Goal: Information Seeking & Learning: Learn about a topic

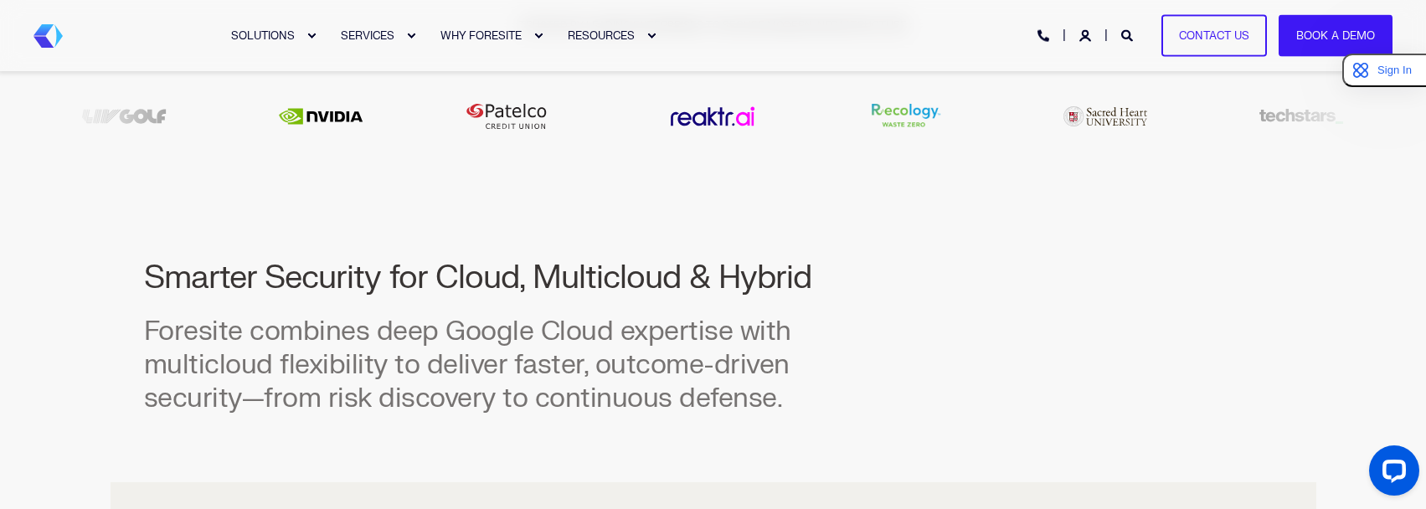
scroll to position [670, 0]
click at [577, 311] on div "Smarter Security for Cloud, Multicloud & Hybrid Foresite combines deep Google C…" at bounding box center [507, 334] width 727 height 157
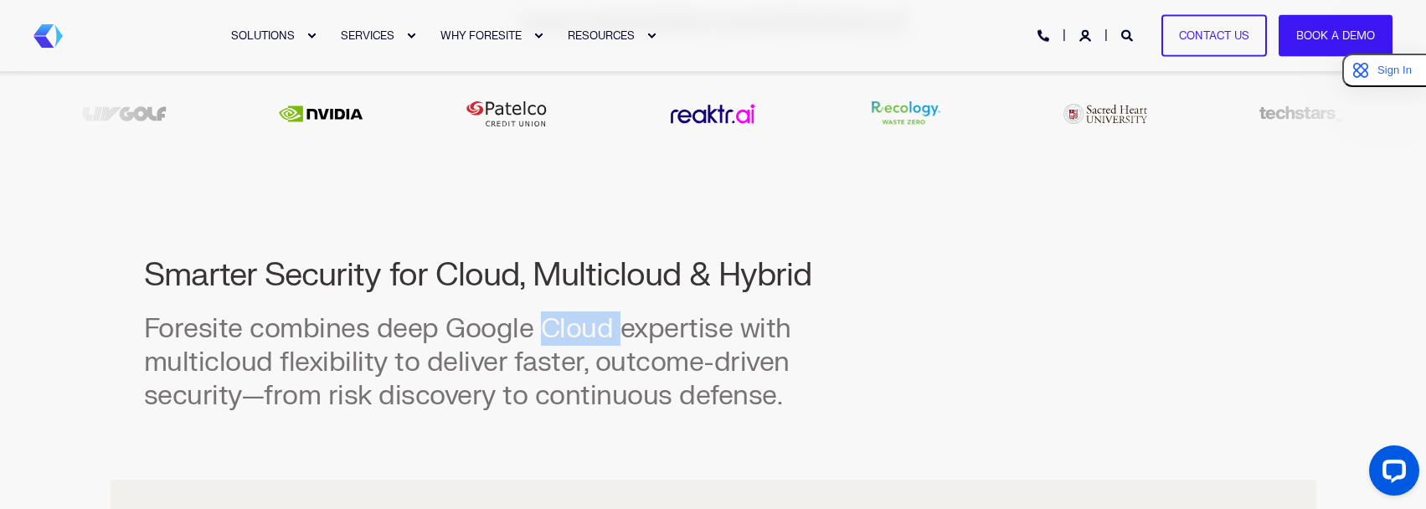
click at [577, 311] on div "Smarter Security for Cloud, Multicloud & Hybrid Foresite combines deep Google C…" at bounding box center [507, 334] width 727 height 157
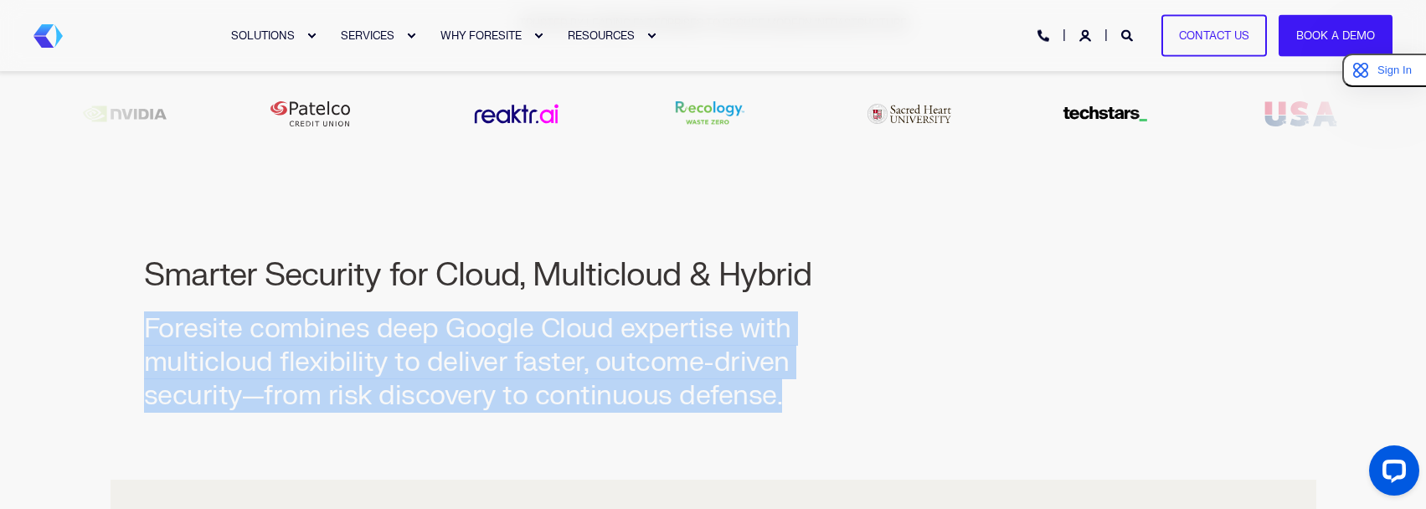
click at [577, 311] on div "Smarter Security for Cloud, Multicloud & Hybrid Foresite combines deep Google C…" at bounding box center [507, 334] width 727 height 157
click at [410, 328] on h3 "Foresite combines deep Google Cloud expertise with multicloud flexibility to de…" at bounding box center [507, 362] width 727 height 100
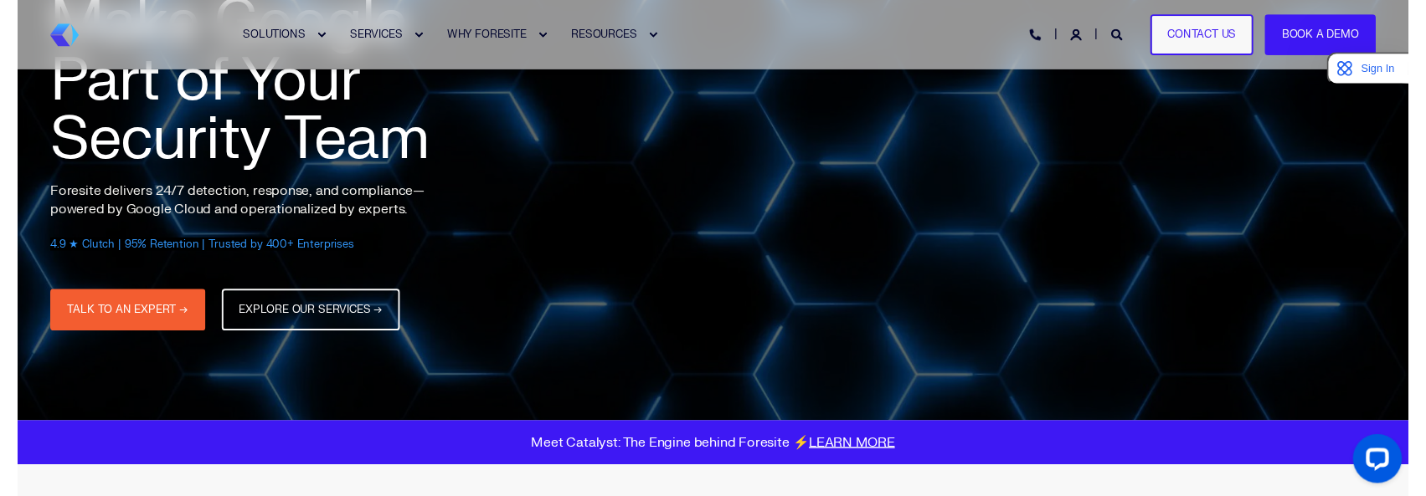
scroll to position [0, 0]
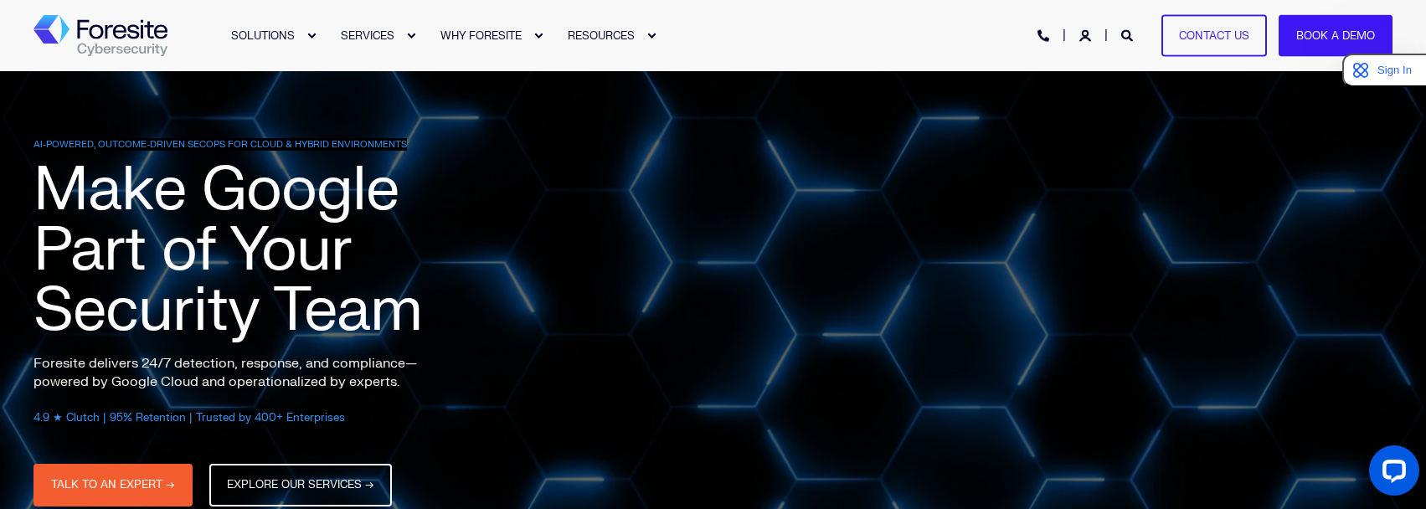
click at [876, 50] on div "SOLUTIONS SERVICES WHY FORESITE RESOURCES PHONE HOTLINE: +1 (800) 940-4699 Cont…" at bounding box center [712, 36] width 1359 height 38
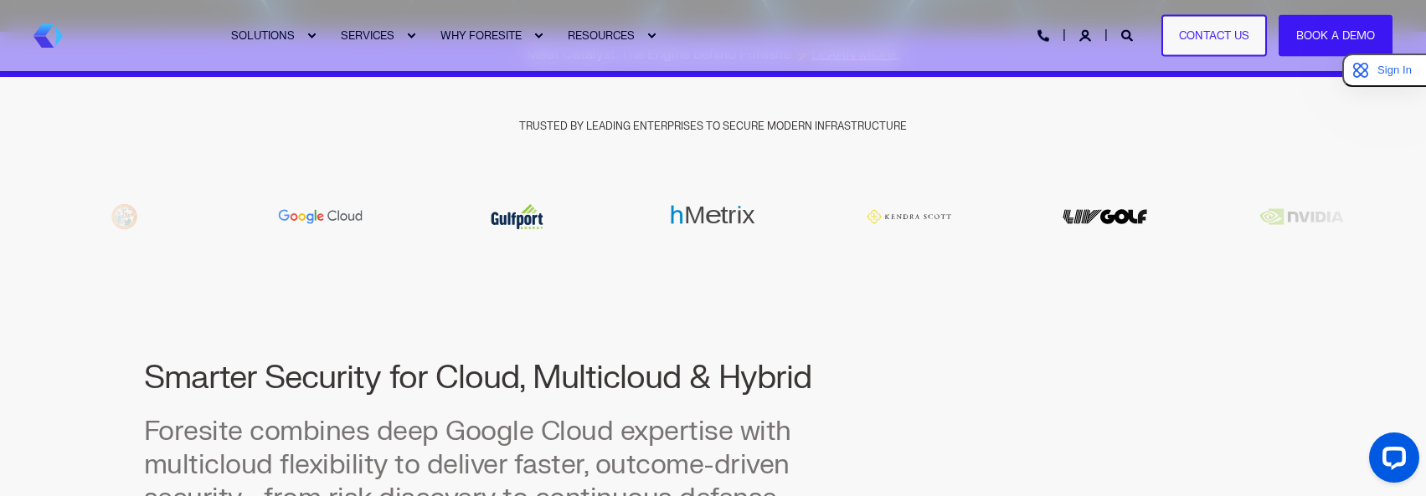
scroll to position [670, 0]
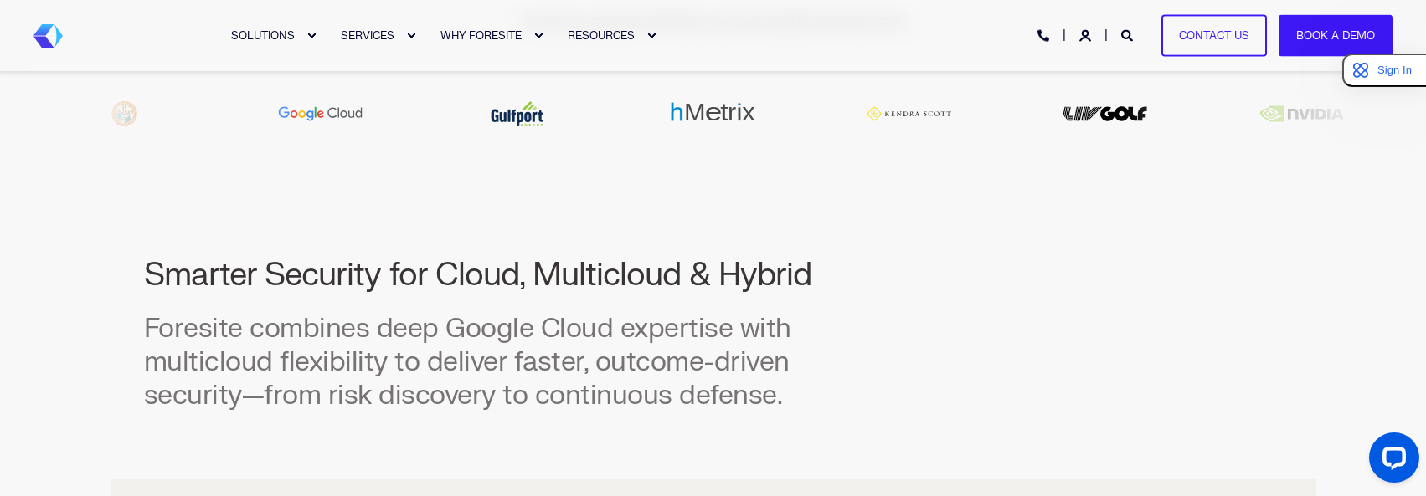
click at [536, 349] on h3 "Foresite combines deep Google Cloud expertise with multicloud flexibility to de…" at bounding box center [507, 362] width 727 height 100
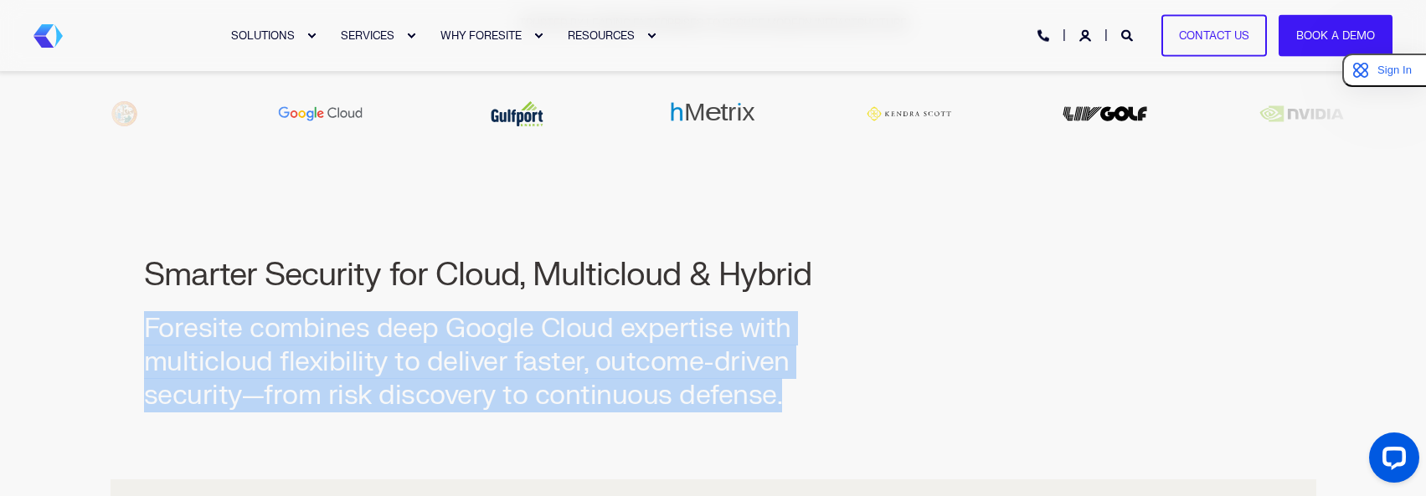
click at [536, 349] on h3 "Foresite combines deep Google Cloud expertise with multicloud flexibility to de…" at bounding box center [507, 362] width 727 height 100
click at [605, 367] on h3 "Foresite combines deep Google Cloud expertise with multicloud flexibility to de…" at bounding box center [507, 362] width 727 height 100
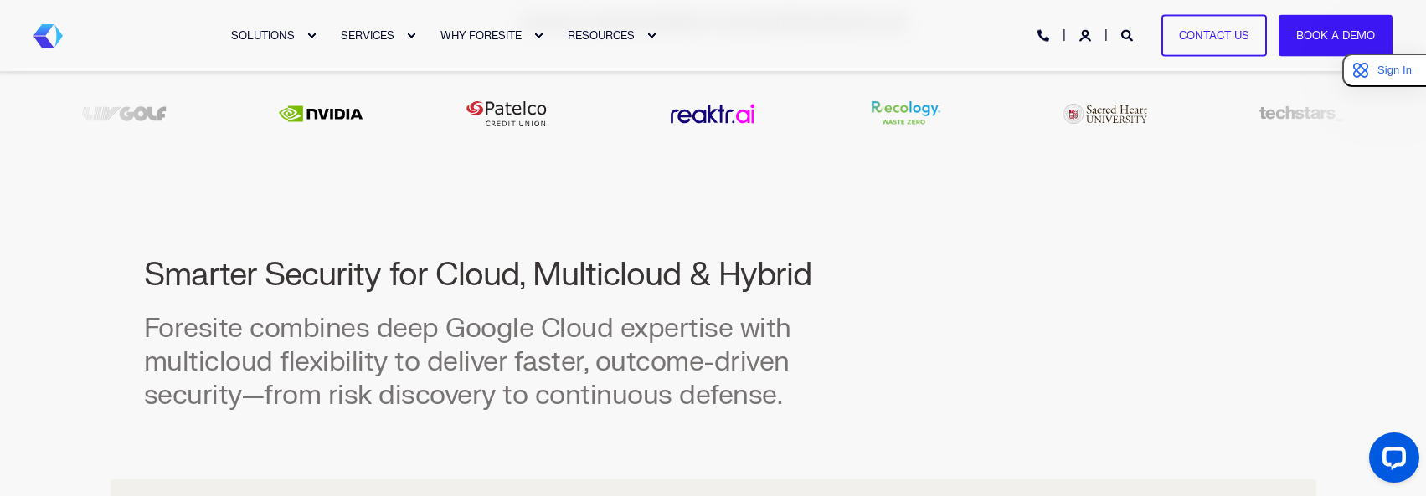
scroll to position [84, 0]
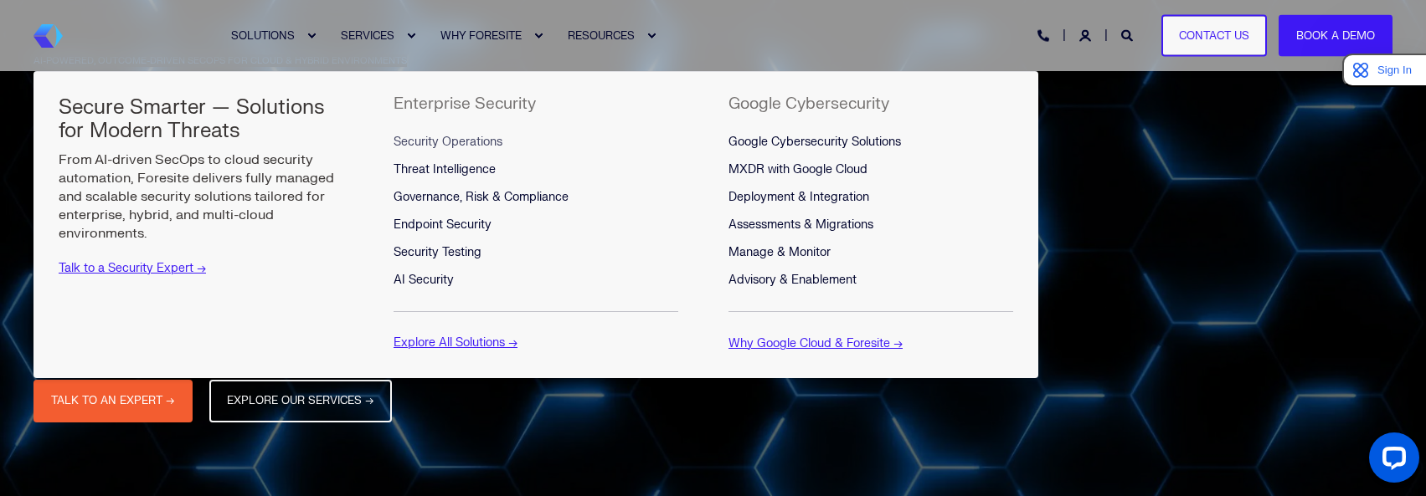
click at [432, 136] on span "Security Operations" at bounding box center [447, 142] width 109 height 14
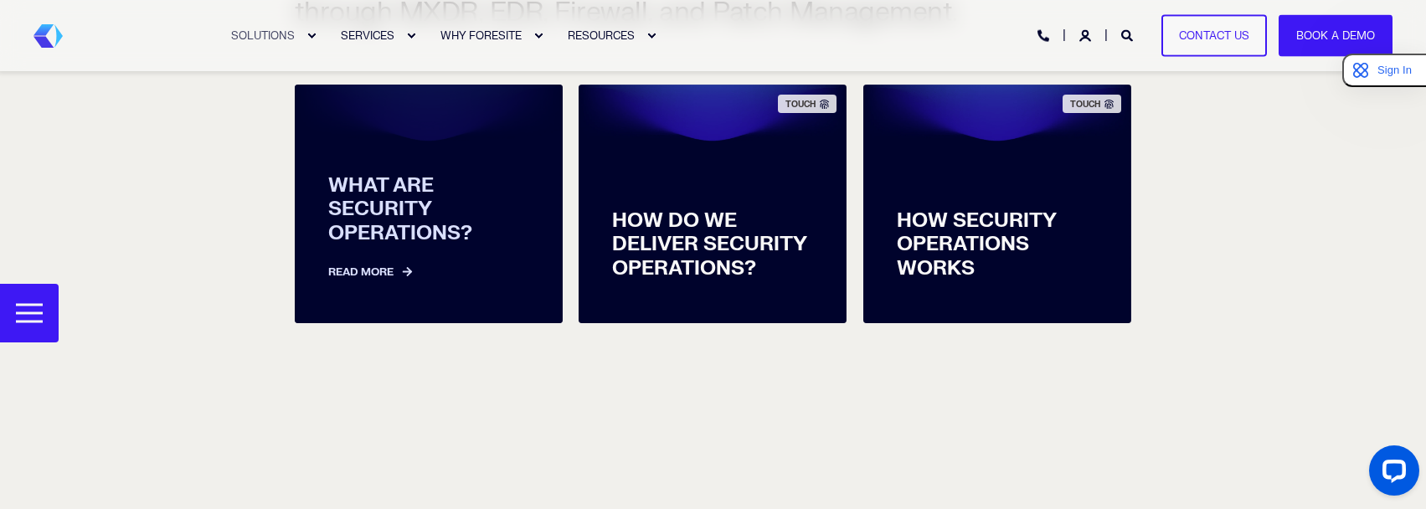
scroll to position [670, 0]
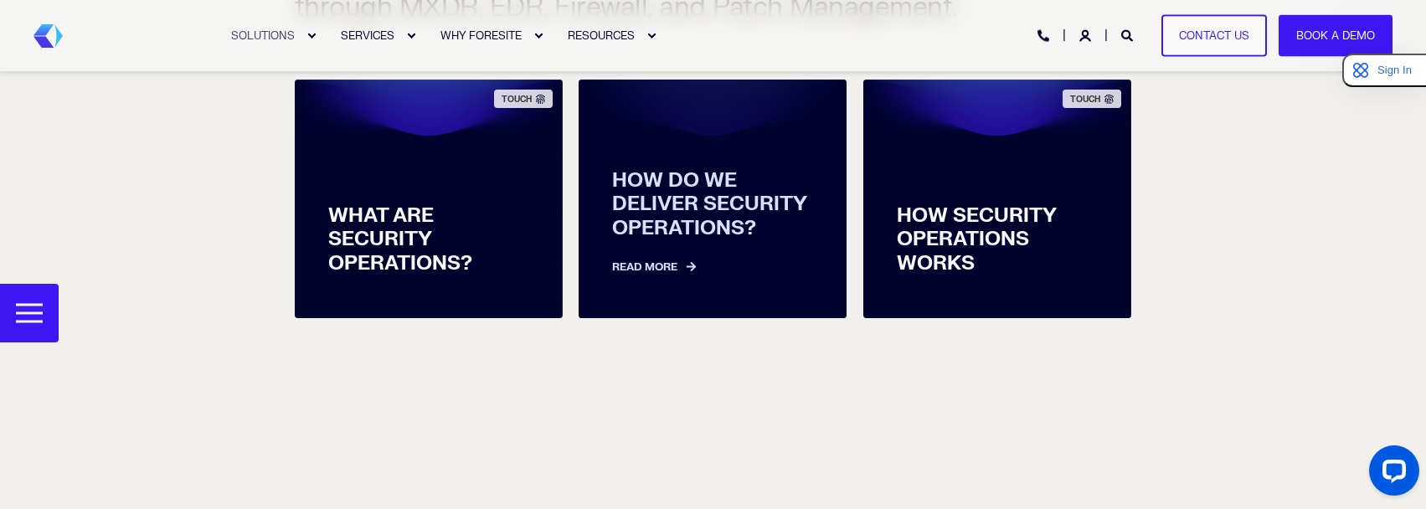
click at [689, 289] on div "HOW DO WE DELIVER SECURITY OPERATIONS? Read More" at bounding box center [712, 222] width 268 height 191
click at [685, 267] on span at bounding box center [690, 266] width 19 height 11
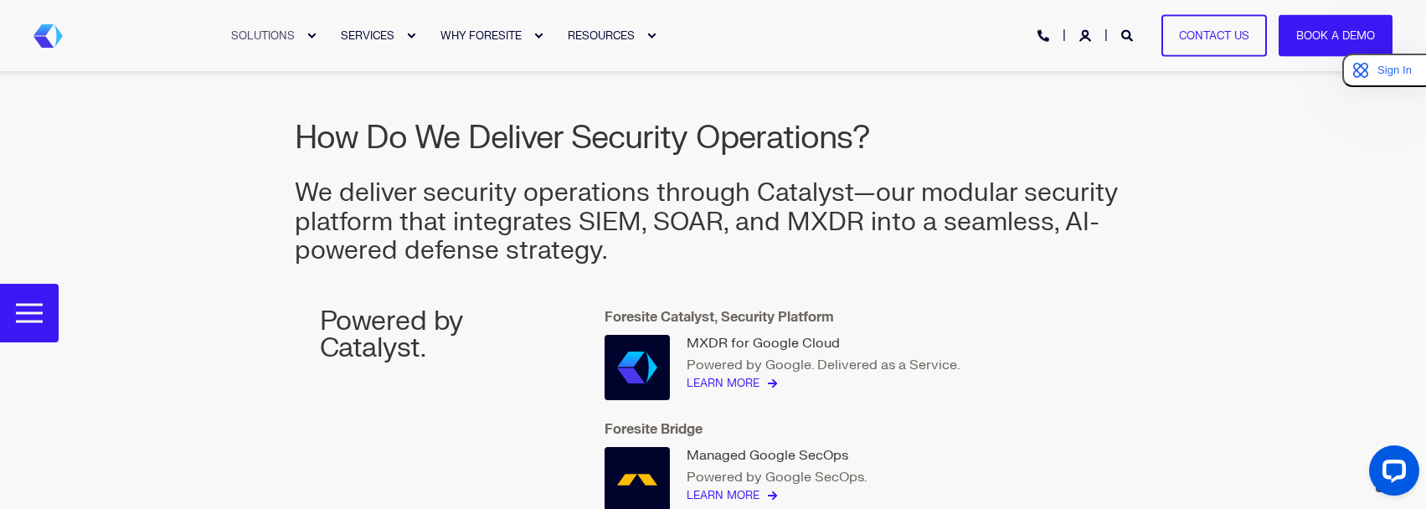
scroll to position [1950, 0]
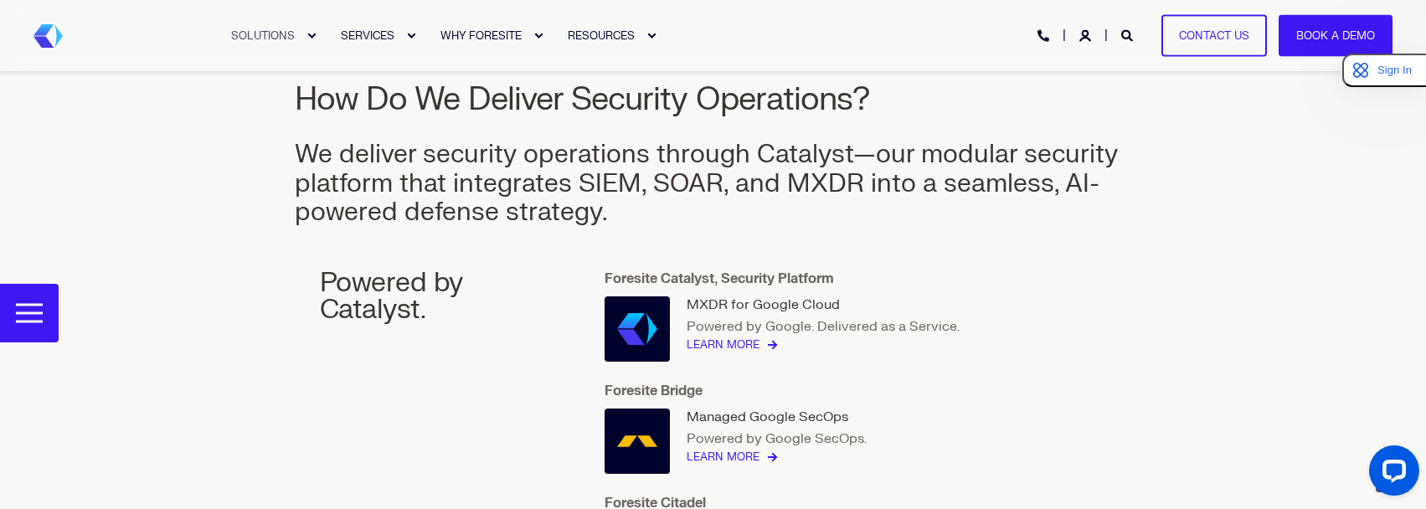
click at [378, 280] on h3 "Powered by Catalyst." at bounding box center [429, 237] width 218 height 171
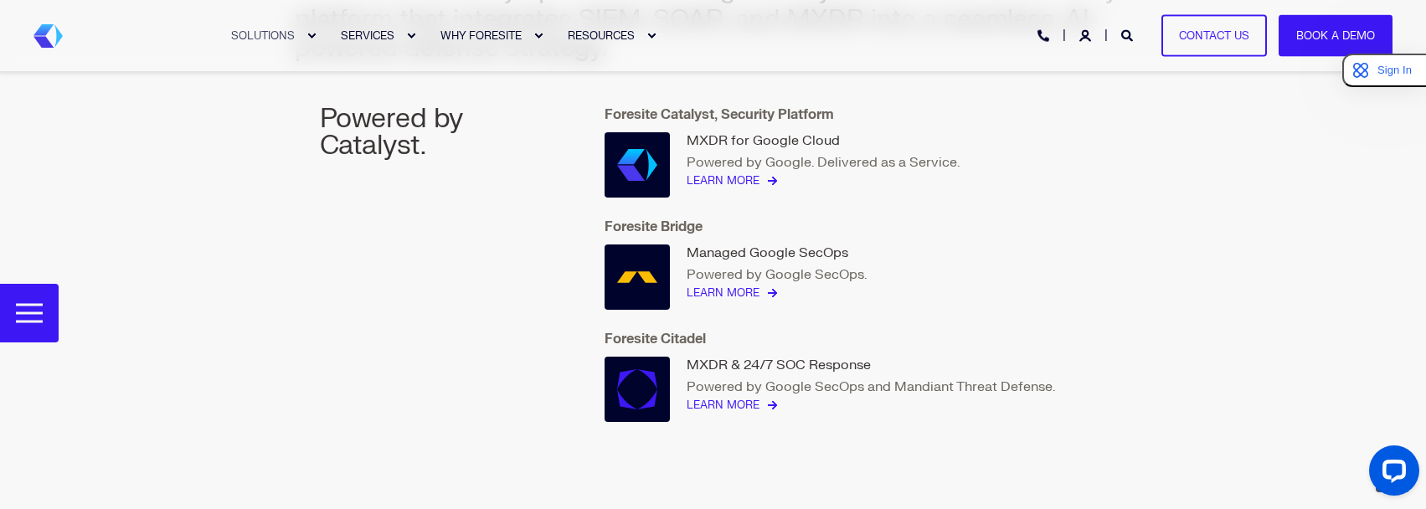
scroll to position [2117, 0]
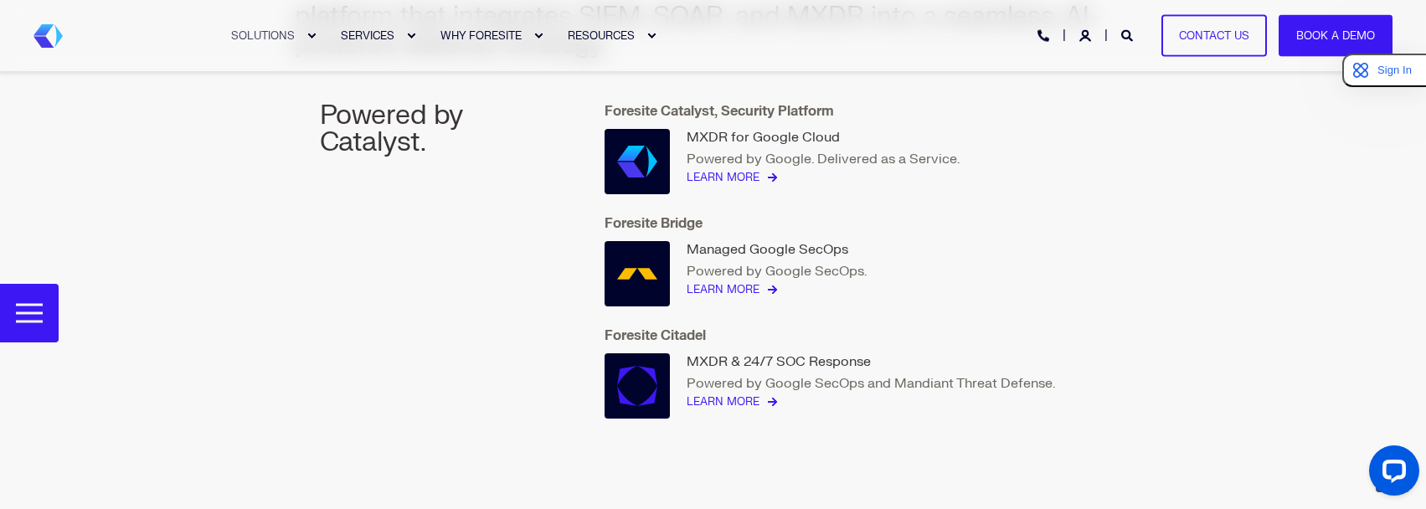
click at [849, 378] on p "Powered by Google SecOps and Mandiant Threat Defense." at bounding box center [870, 383] width 368 height 18
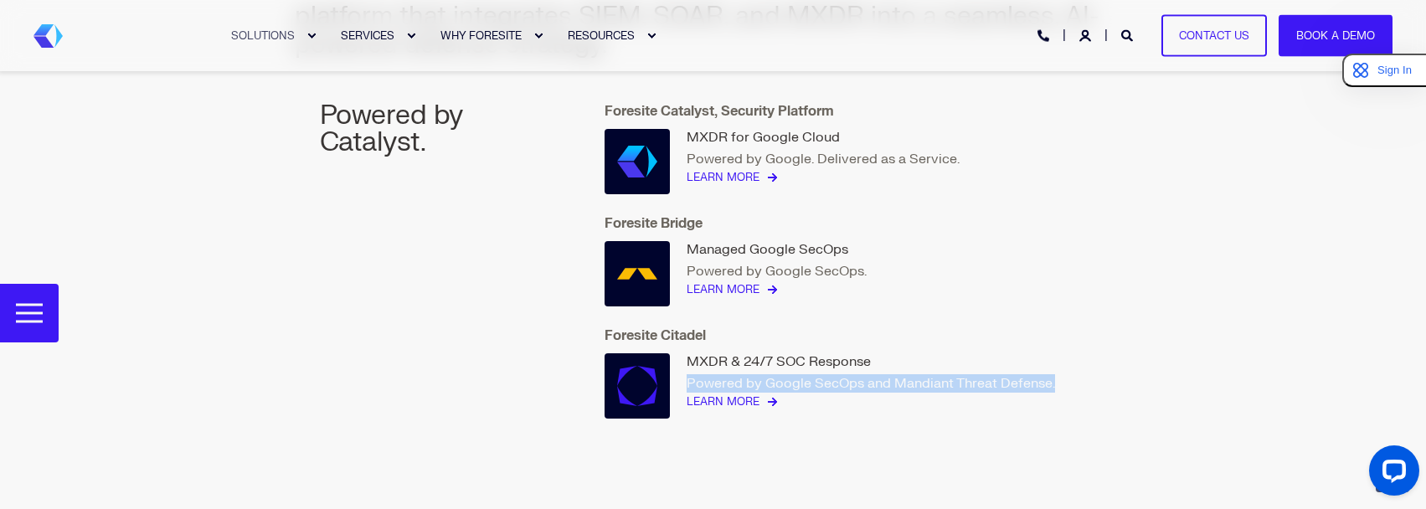
click at [849, 378] on p "Powered by Google SecOps and Mandiant Threat Defense." at bounding box center [870, 383] width 368 height 18
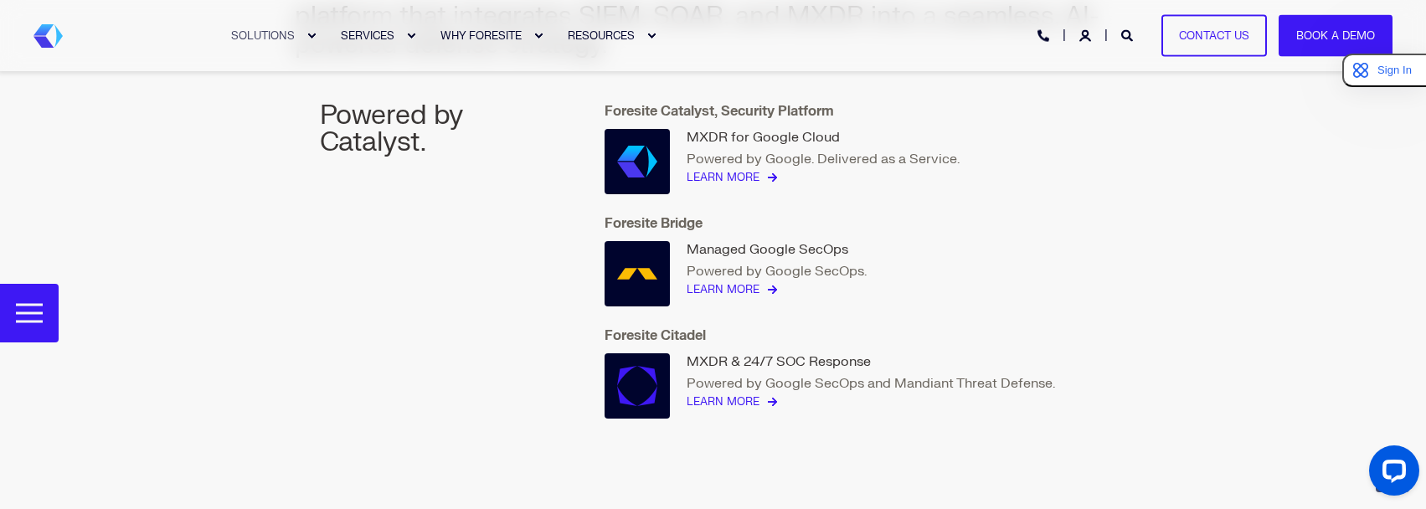
click at [831, 309] on div "Foresite Catalyst, Security Platform MXDR for Google Cloud Powered by Google. D…" at bounding box center [855, 260] width 552 height 367
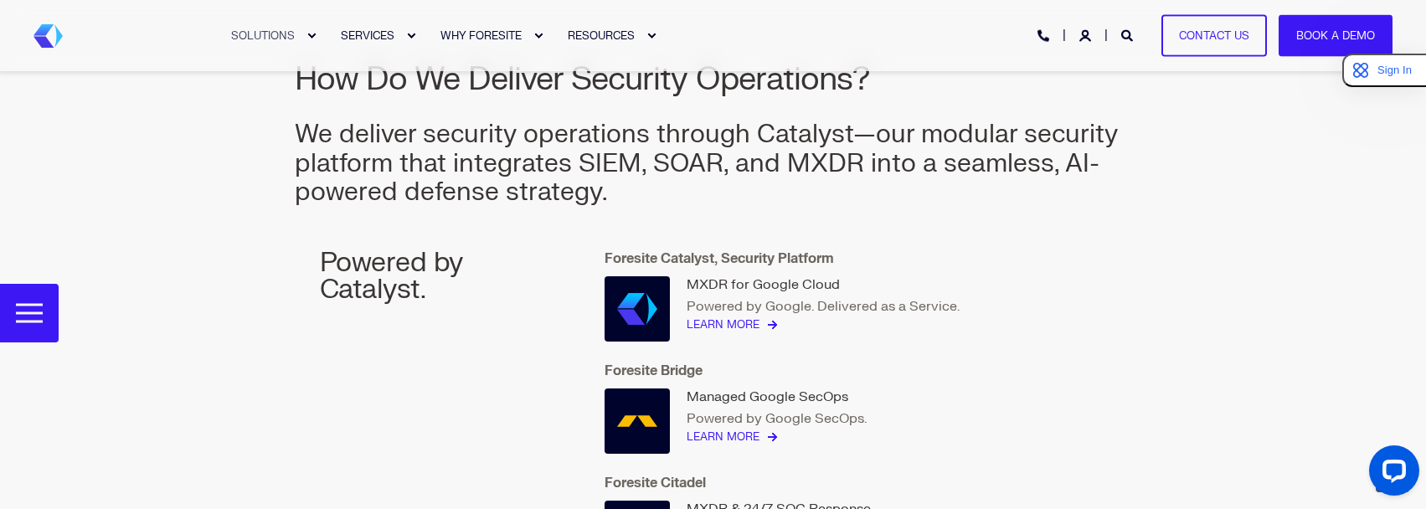
scroll to position [2009, 0]
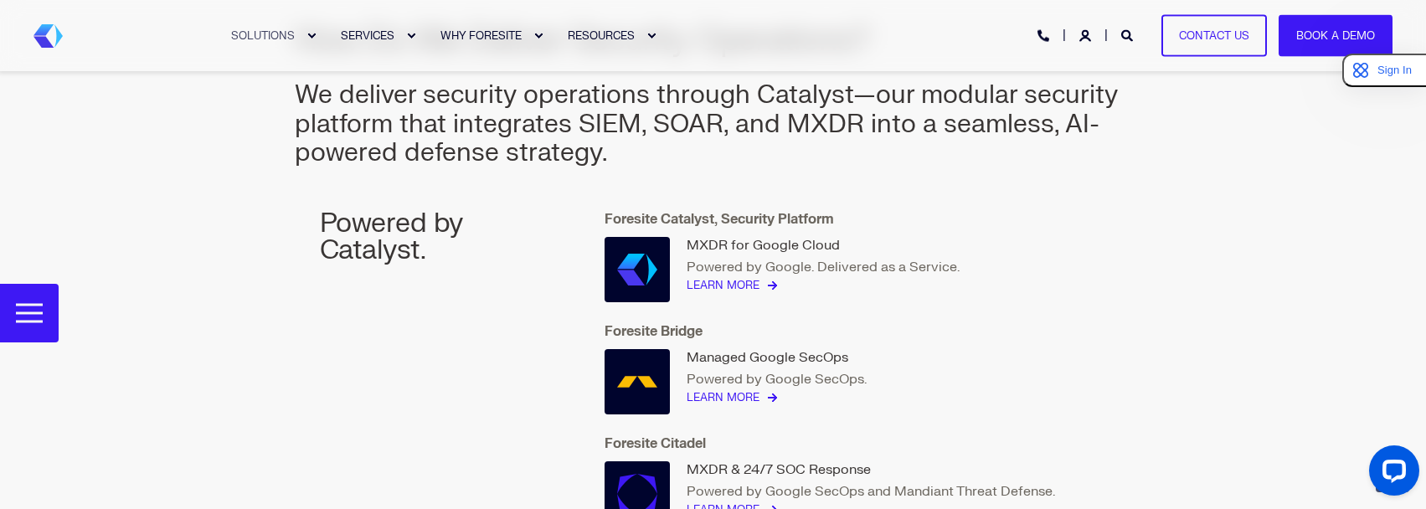
click at [845, 267] on p "Powered by Google. Delivered as a Service." at bounding box center [822, 267] width 273 height 18
click at [861, 351] on div "Managed Google SecOps" at bounding box center [776, 357] width 180 height 17
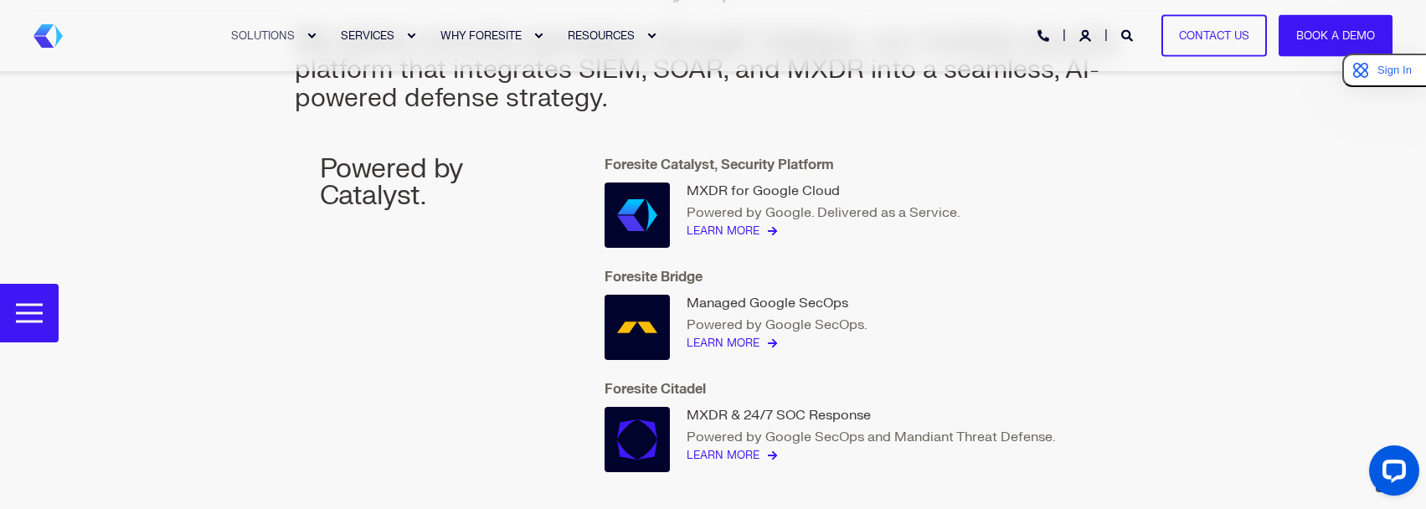
scroll to position [2093, 0]
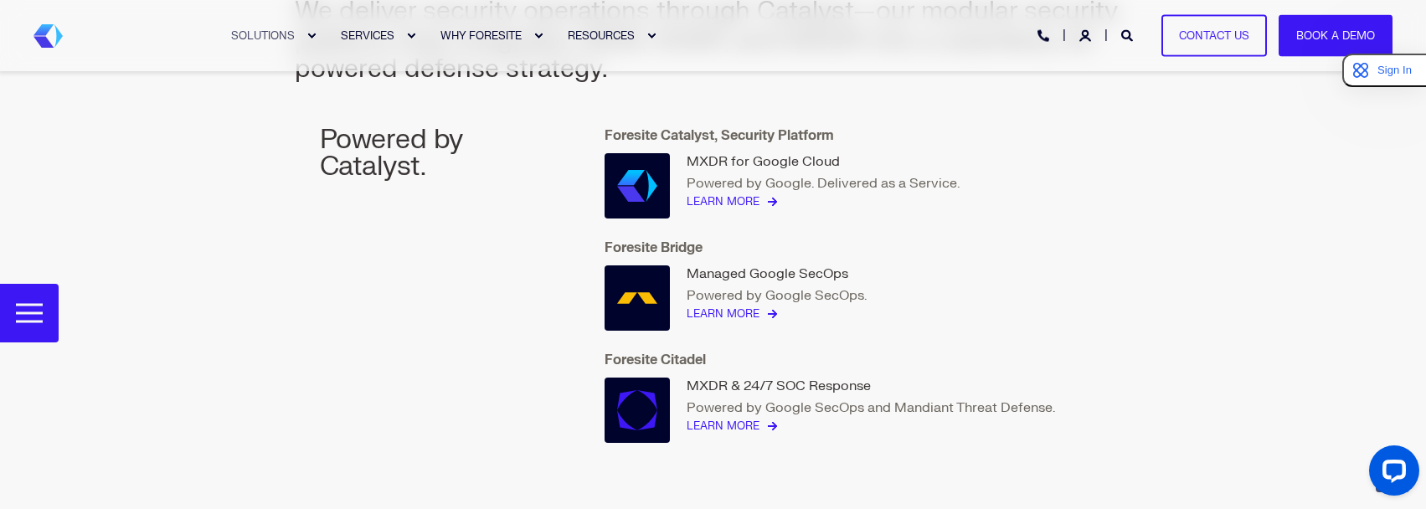
click at [801, 291] on p "Powered by Google SecOps." at bounding box center [776, 295] width 180 height 18
drag, startPoint x: 801, startPoint y: 291, endPoint x: 849, endPoint y: 369, distance: 91.3
click at [801, 292] on p "Powered by Google SecOps." at bounding box center [776, 295] width 180 height 18
click at [885, 409] on p "Powered by Google SecOps and Mandiant Threat Defense." at bounding box center [870, 407] width 368 height 18
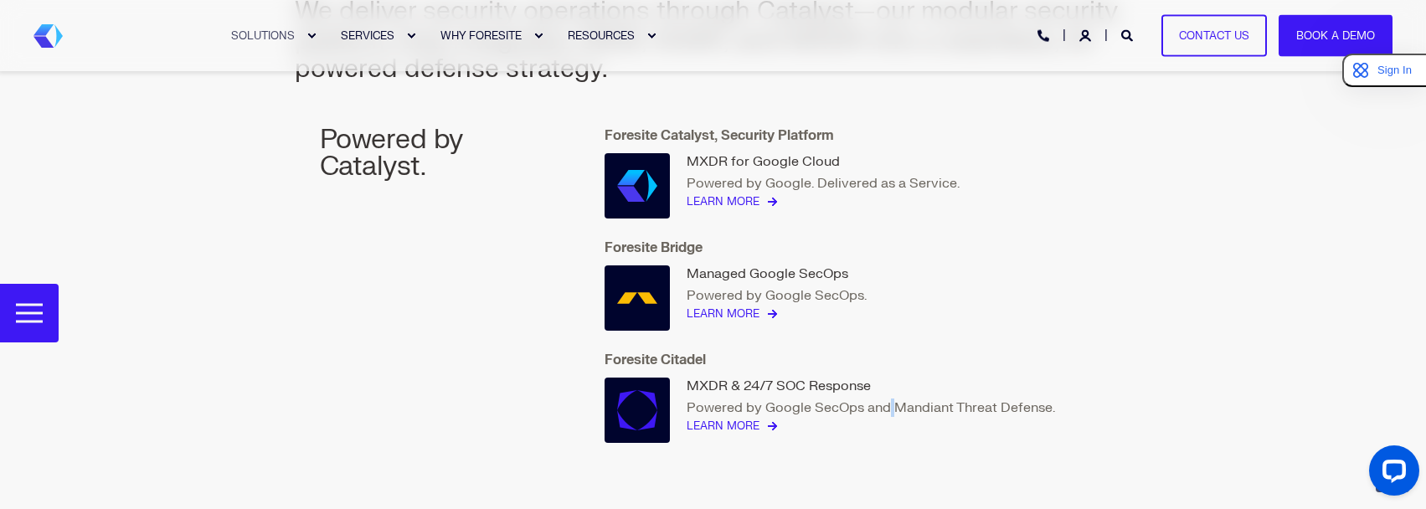
click at [885, 409] on p "Powered by Google SecOps and Mandiant Threat Defense." at bounding box center [870, 407] width 368 height 18
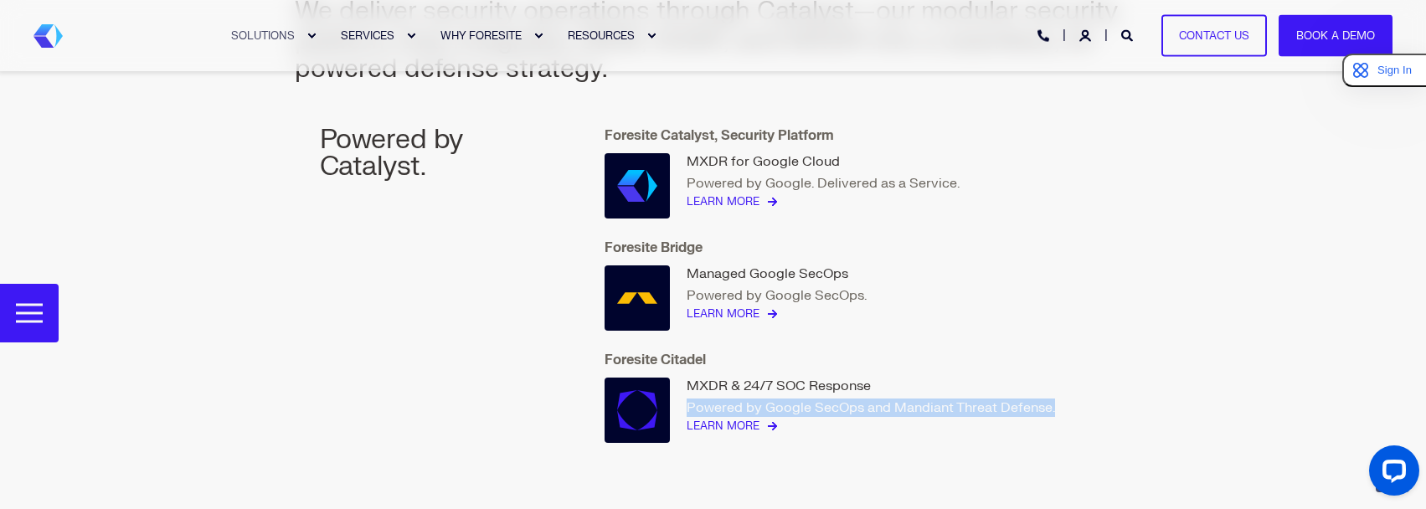
click at [885, 409] on p "Powered by Google SecOps and Mandiant Threat Defense." at bounding box center [870, 407] width 368 height 18
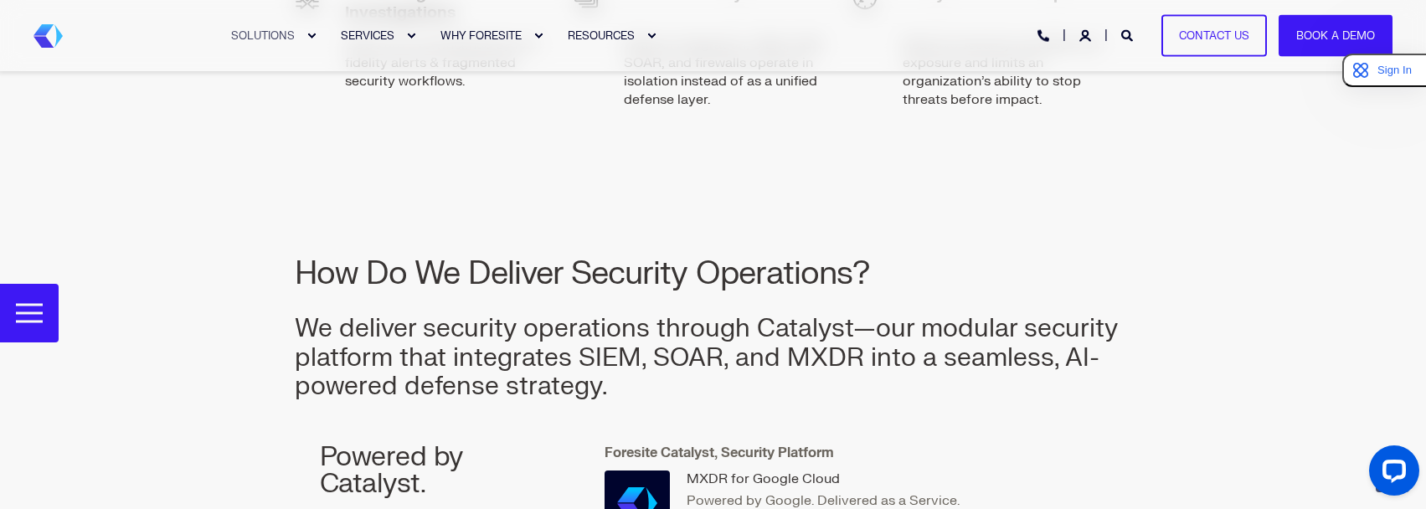
scroll to position [1590, 0]
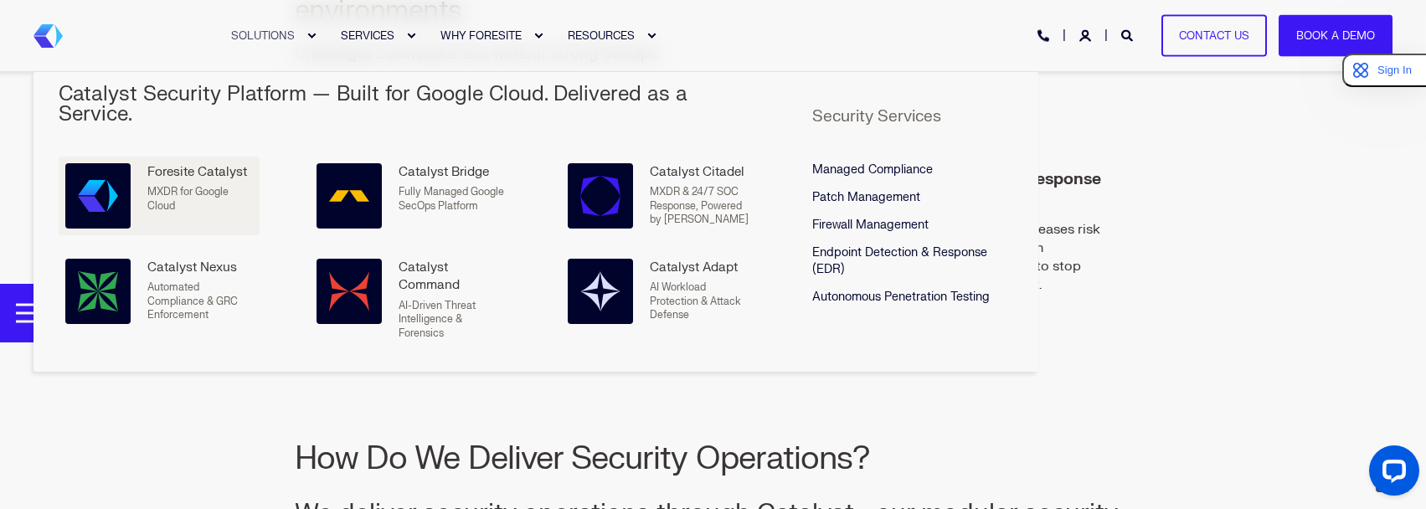
click at [217, 185] on span "MXDR for Google Cloud" at bounding box center [187, 199] width 81 height 28
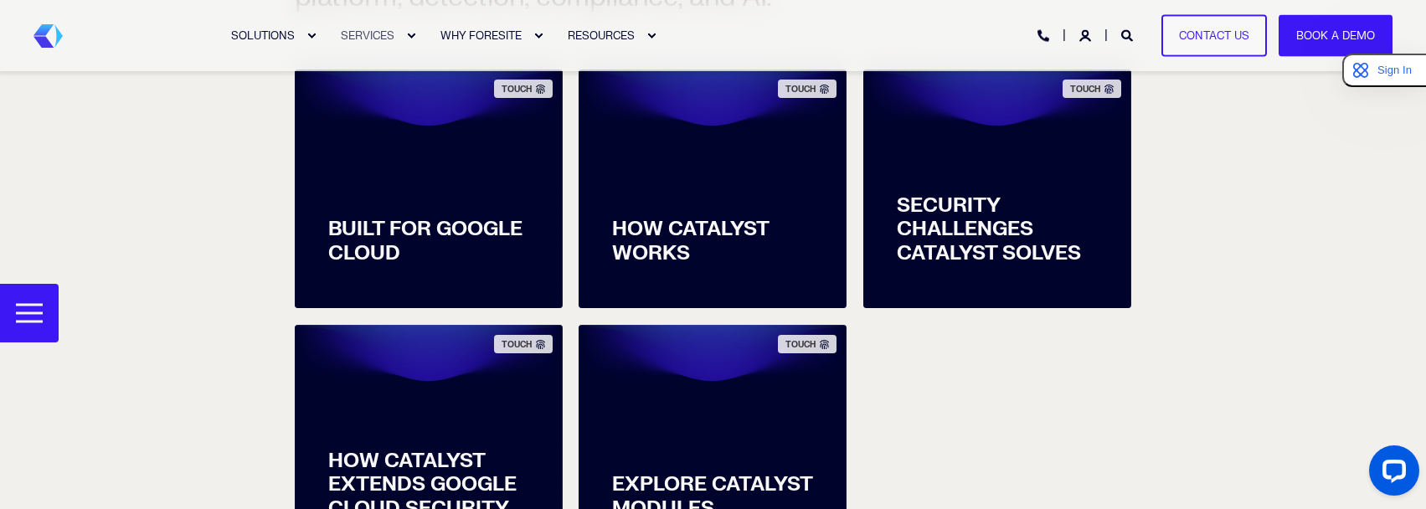
scroll to position [837, 0]
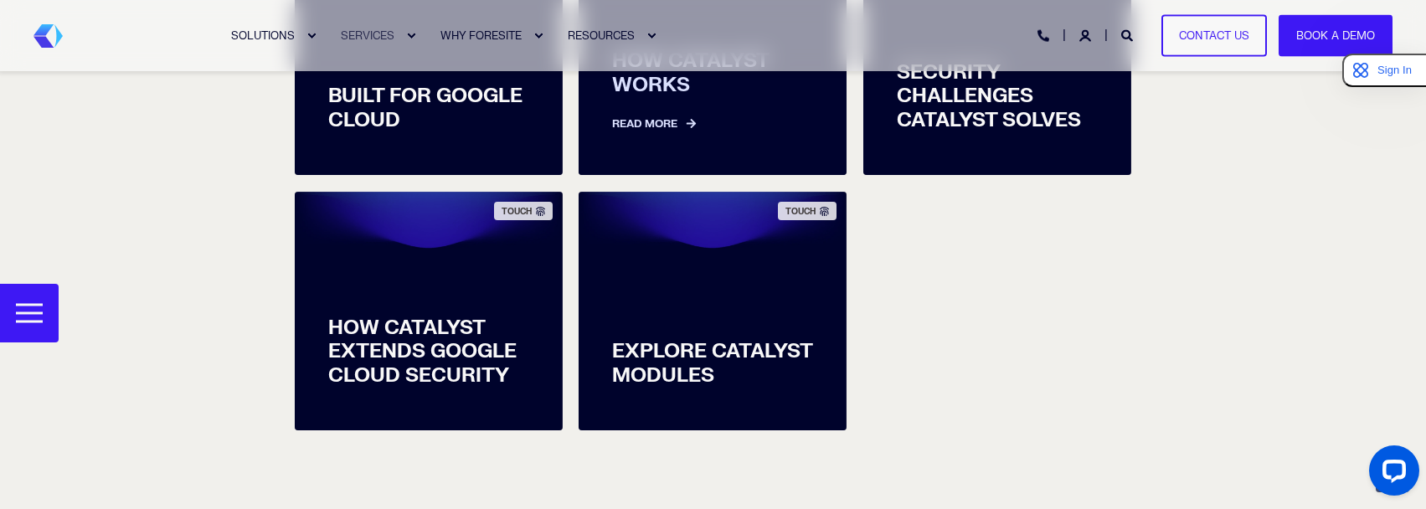
click at [717, 147] on div "HOW CATALYST WORKS Read More" at bounding box center [712, 91] width 268 height 167
click at [641, 126] on link "Read More" at bounding box center [712, 115] width 201 height 35
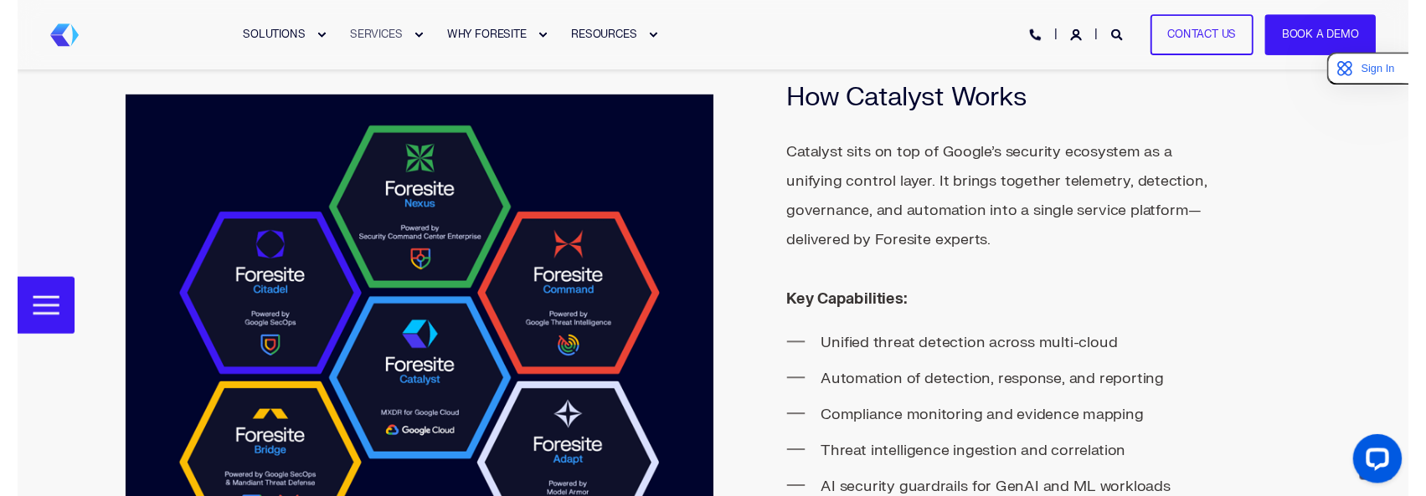
scroll to position [2181, 0]
